Goal: Task Accomplishment & Management: Manage account settings

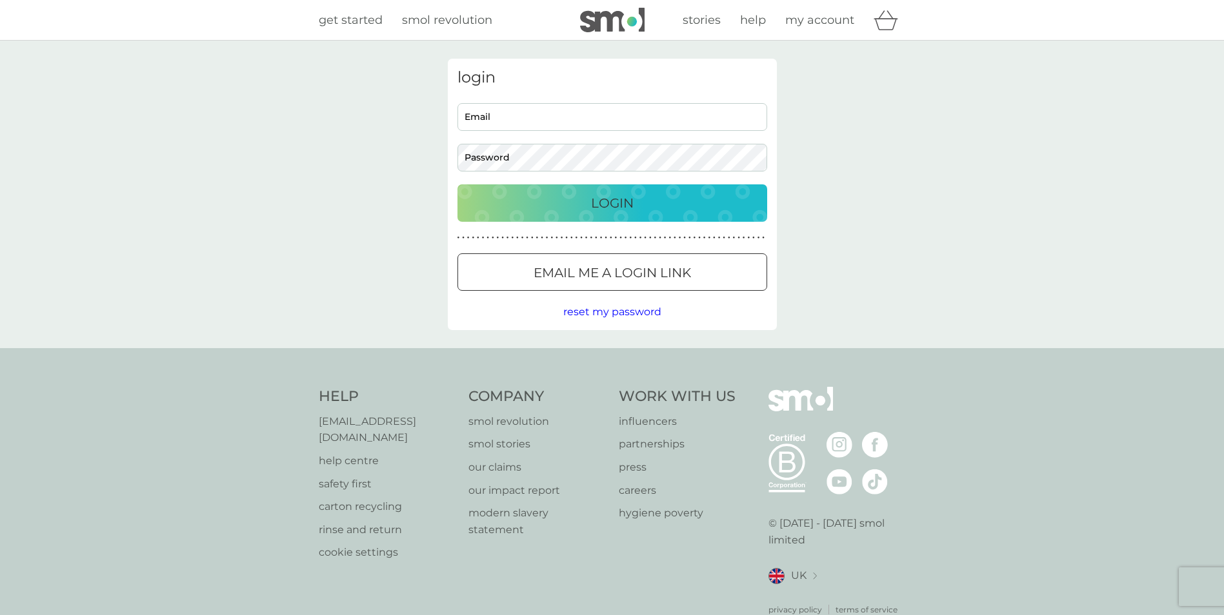
type input "[EMAIL_ADDRESS][DOMAIN_NAME]"
click at [619, 206] on p "Login" at bounding box center [612, 203] width 43 height 21
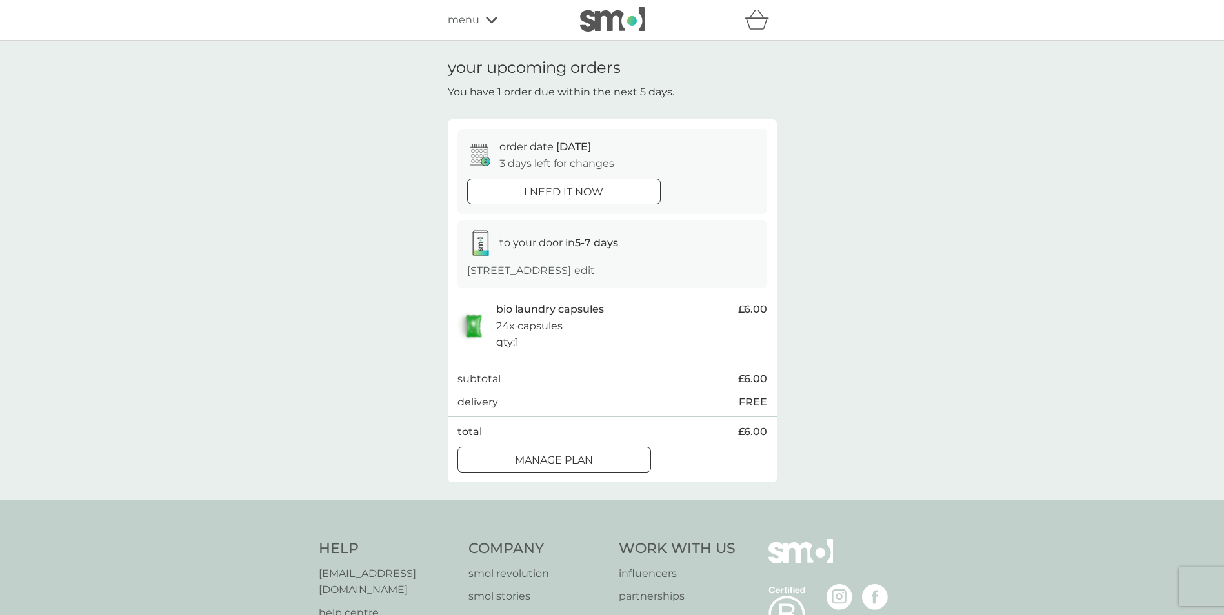
click at [584, 456] on p "Manage plan" at bounding box center [554, 460] width 78 height 17
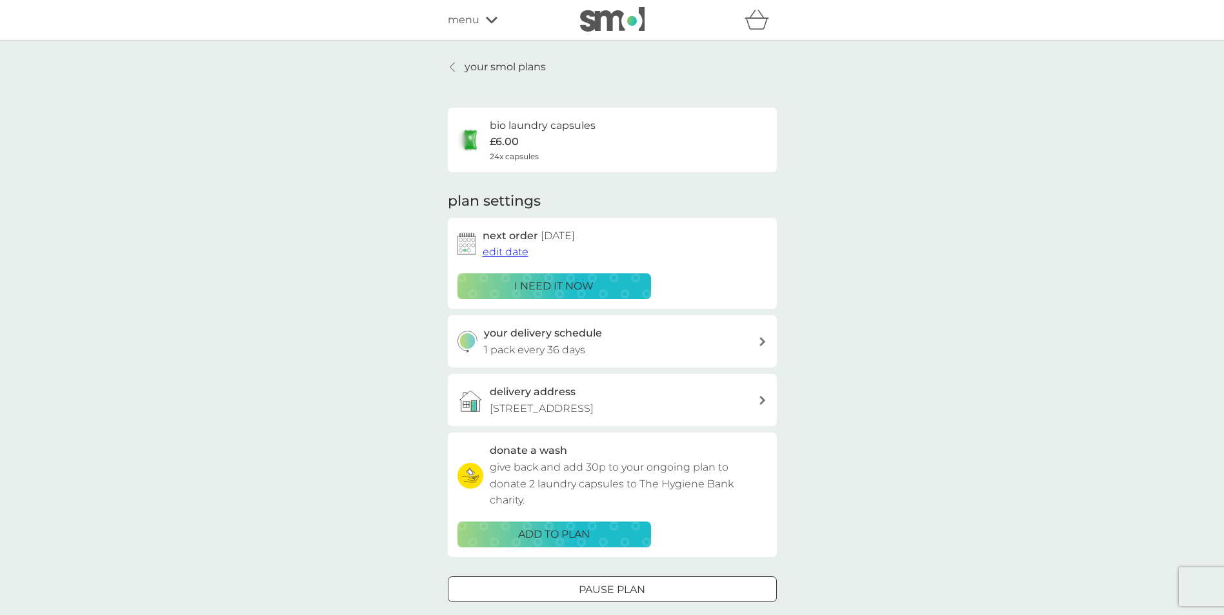
click at [499, 255] on span "edit date" at bounding box center [505, 252] width 46 height 12
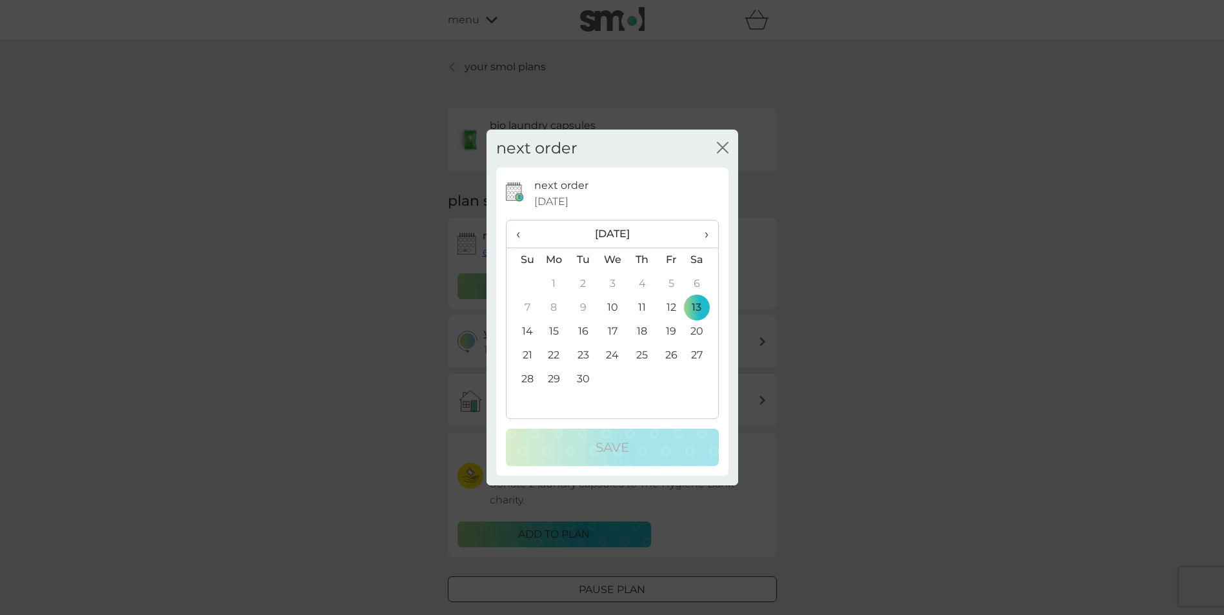
click at [706, 232] on span "›" at bounding box center [701, 234] width 13 height 27
click at [675, 308] on td "10" at bounding box center [670, 308] width 29 height 24
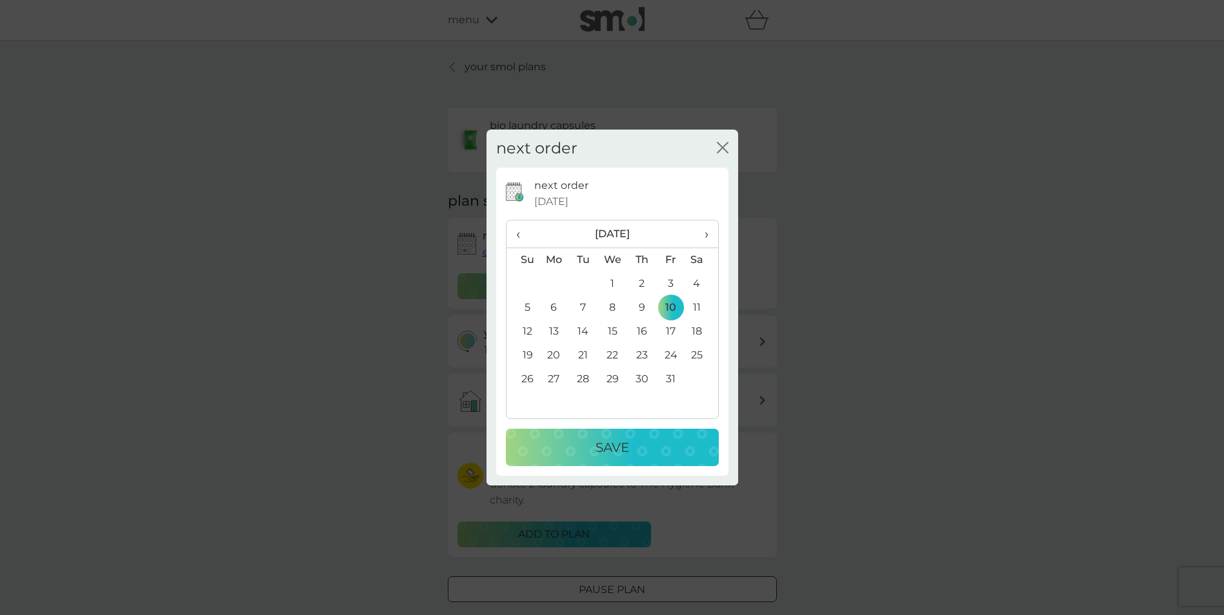
click at [618, 448] on p "Save" at bounding box center [612, 447] width 34 height 21
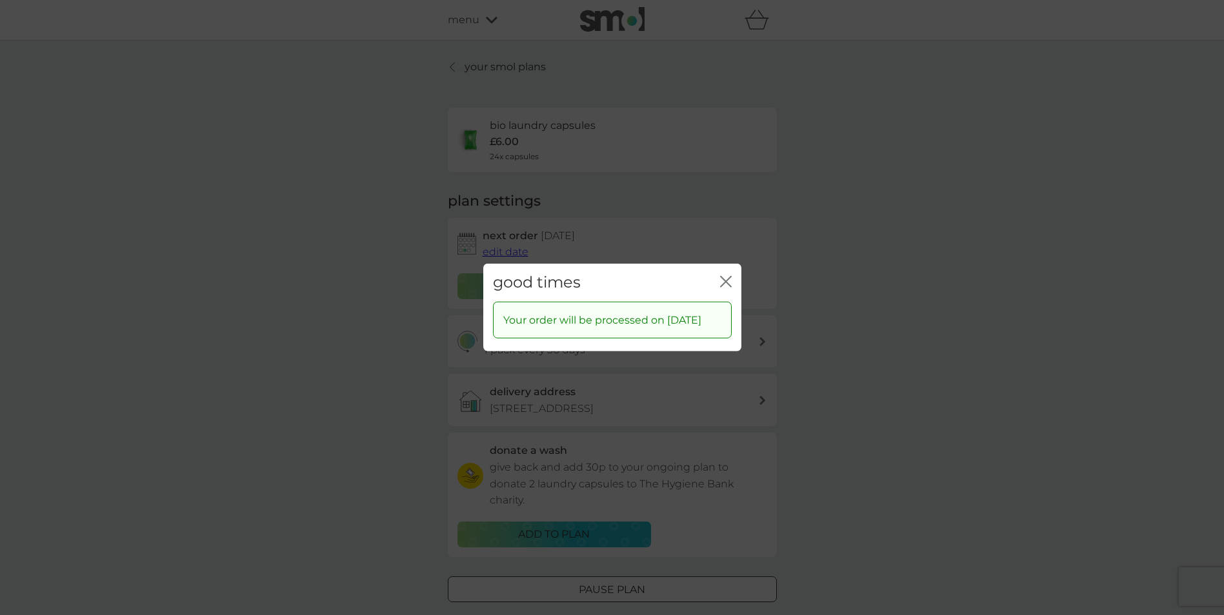
click at [722, 277] on icon "close" at bounding box center [722, 282] width 5 height 10
